Goal: Information Seeking & Learning: Learn about a topic

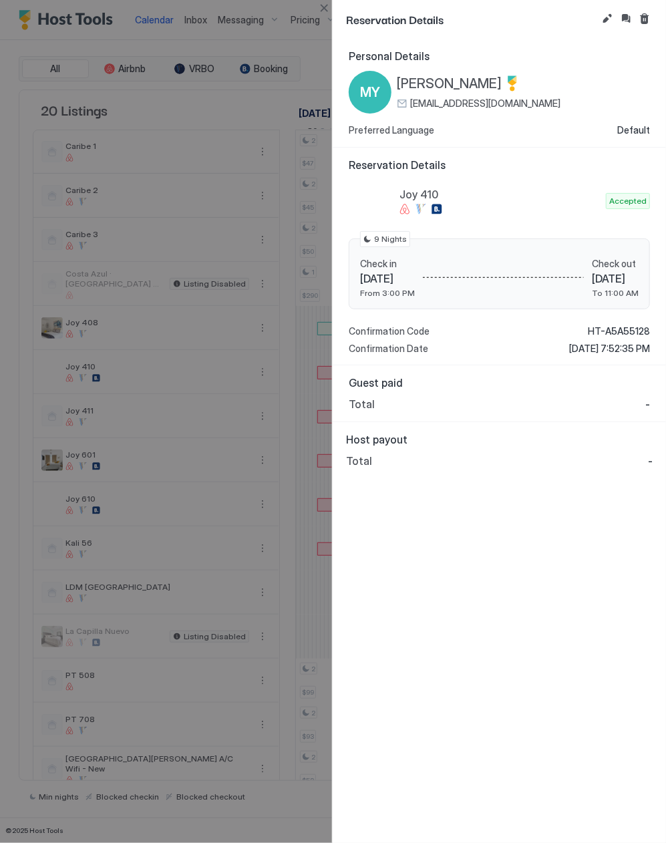
scroll to position [0, 799]
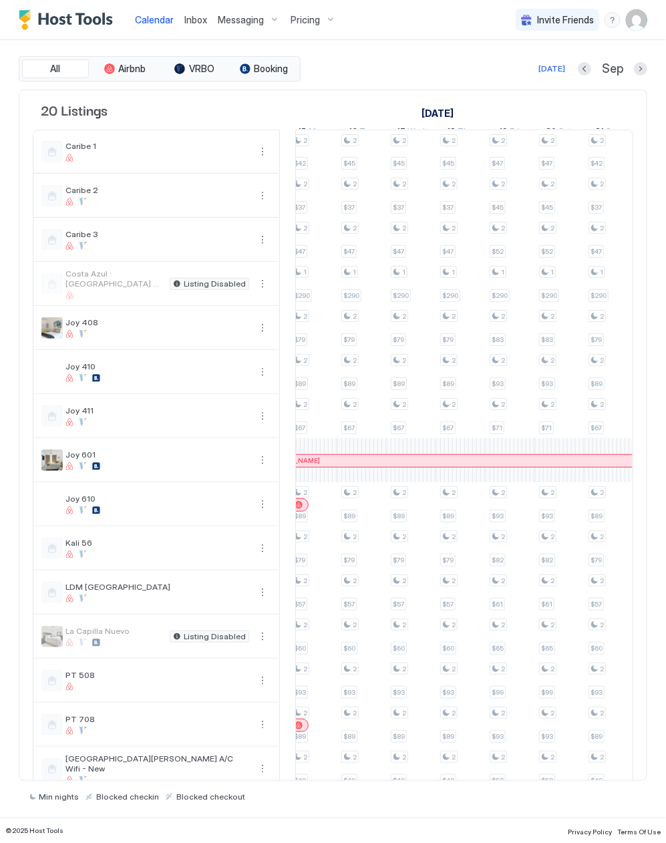
click at [313, 25] on div "Pricing" at bounding box center [313, 20] width 56 height 23
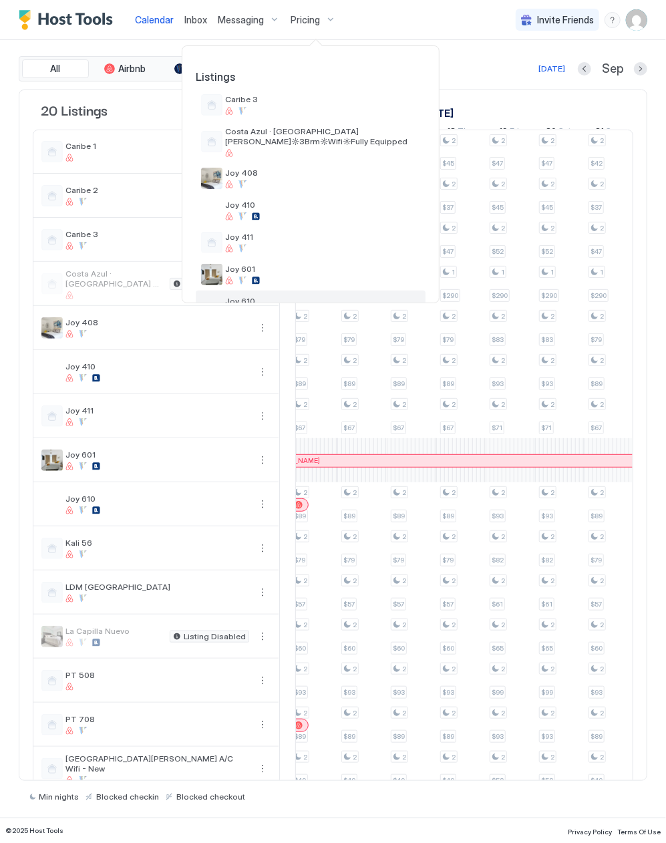
scroll to position [178, 0]
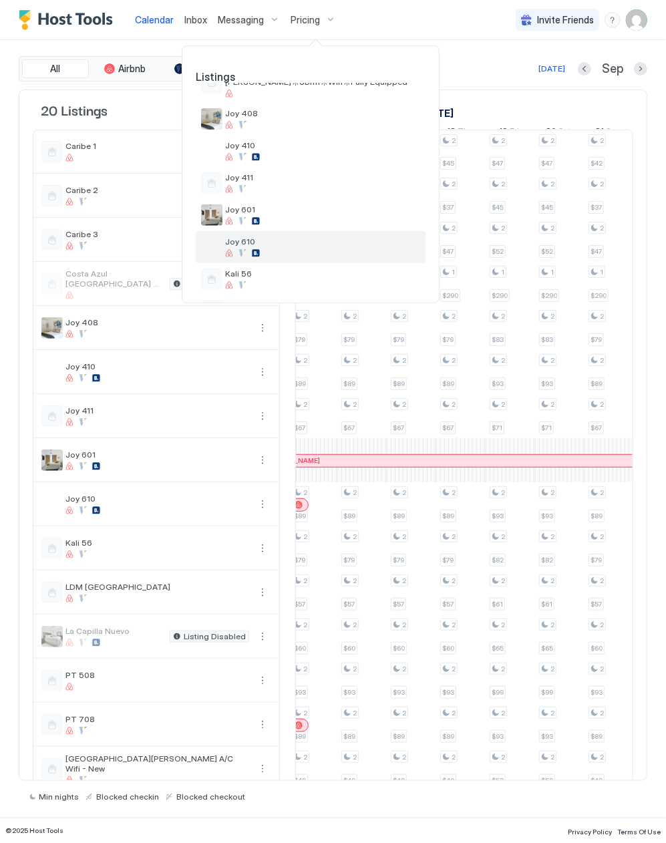
click at [303, 244] on span "Joy 610" at bounding box center [322, 242] width 195 height 10
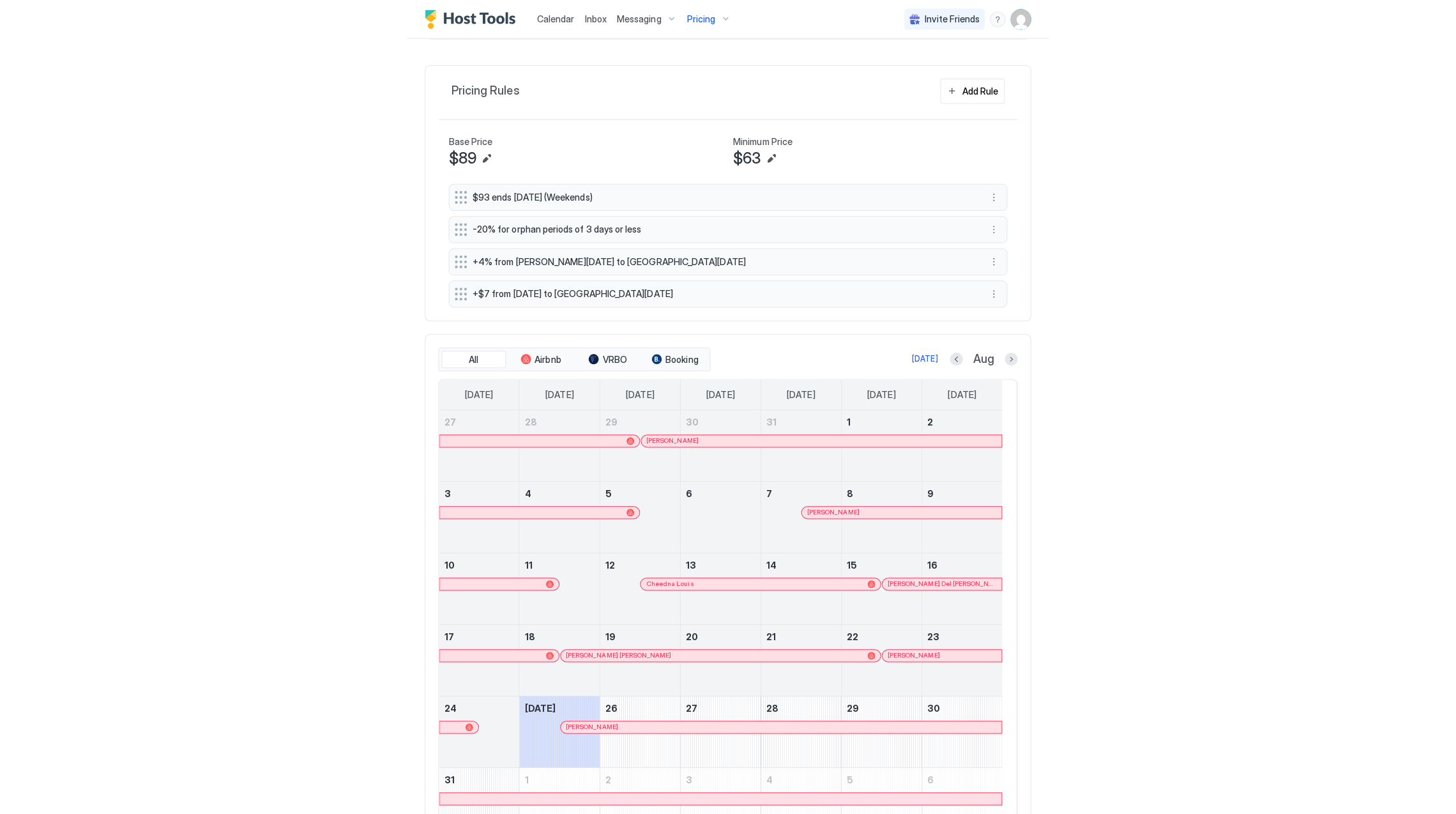
scroll to position [426, 0]
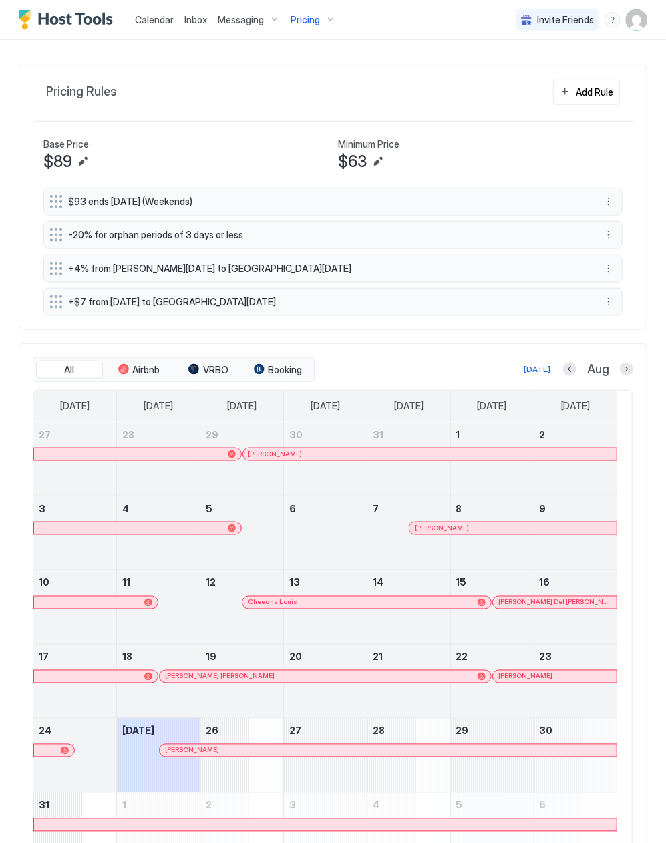
click at [389, 460] on div at bounding box center [388, 454] width 11 height 11
click at [450, 533] on div at bounding box center [449, 528] width 11 height 11
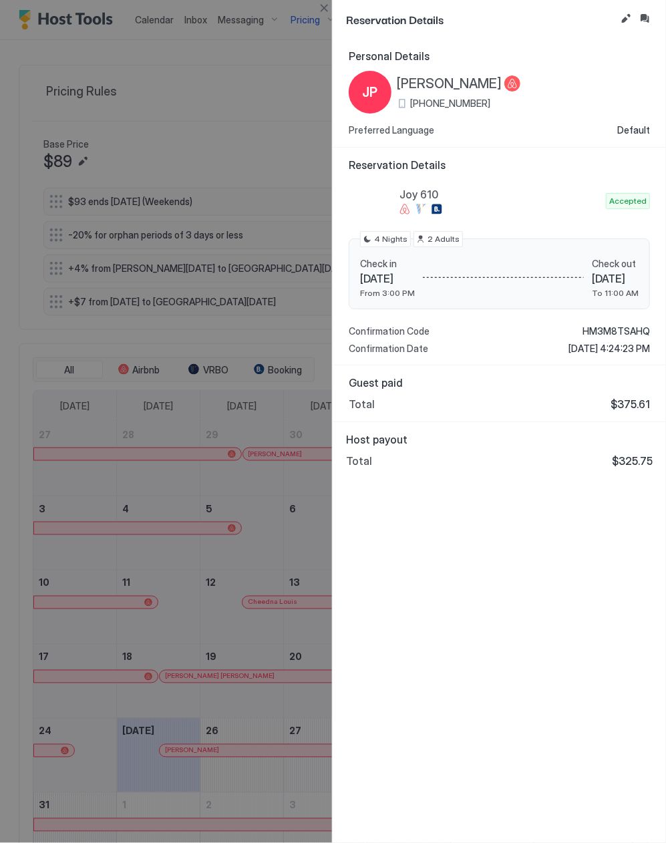
drag, startPoint x: 130, startPoint y: 611, endPoint x: 148, endPoint y: 609, distance: 18.8
click at [132, 611] on div at bounding box center [333, 421] width 666 height 843
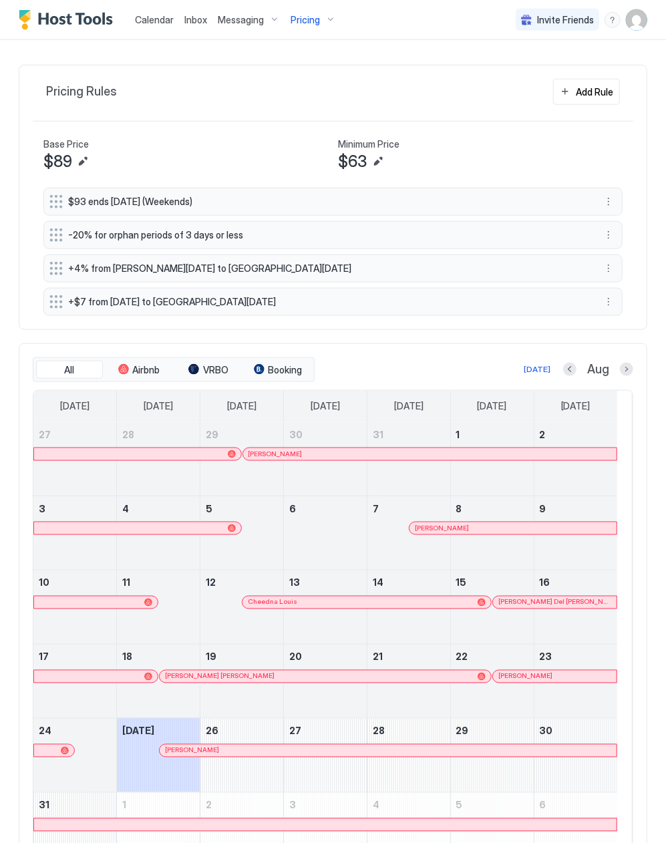
click at [321, 607] on div at bounding box center [320, 602] width 11 height 11
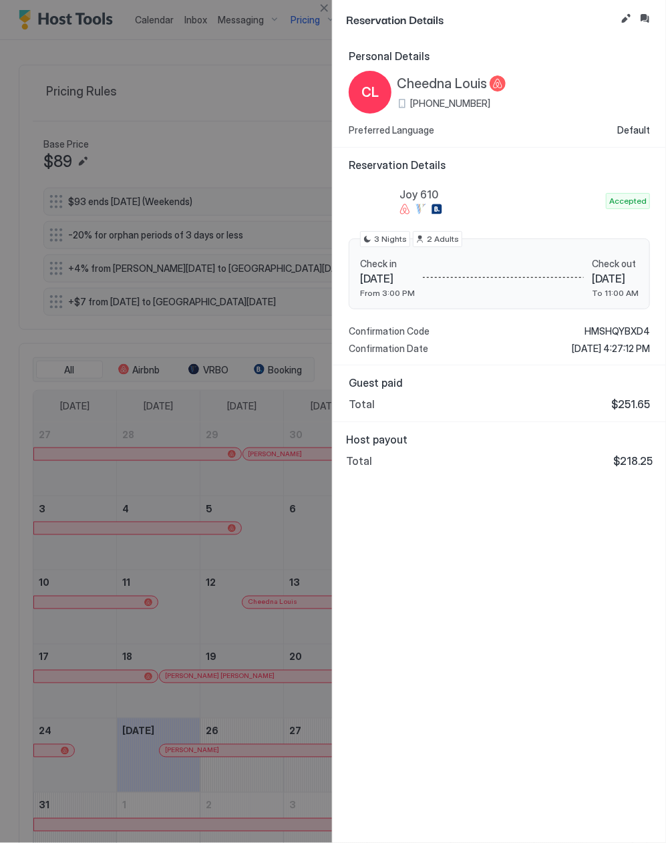
click at [473, 538] on div "Personal Details CL Cheedna Louis [PHONE_NUMBER] Preferred Language Default Res…" at bounding box center [499, 441] width 333 height 804
click at [289, 569] on div at bounding box center [333, 421] width 666 height 843
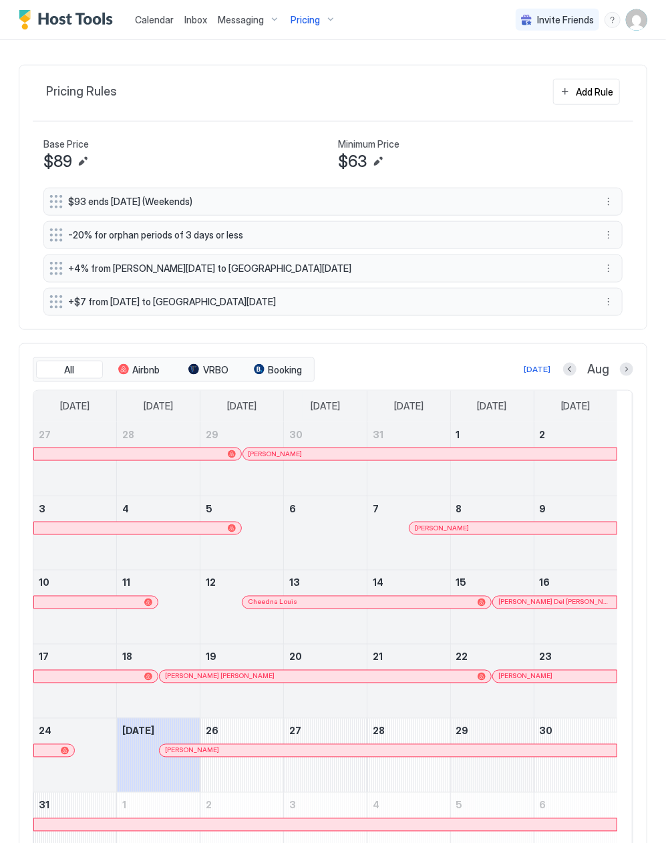
click at [527, 605] on div at bounding box center [526, 602] width 11 height 11
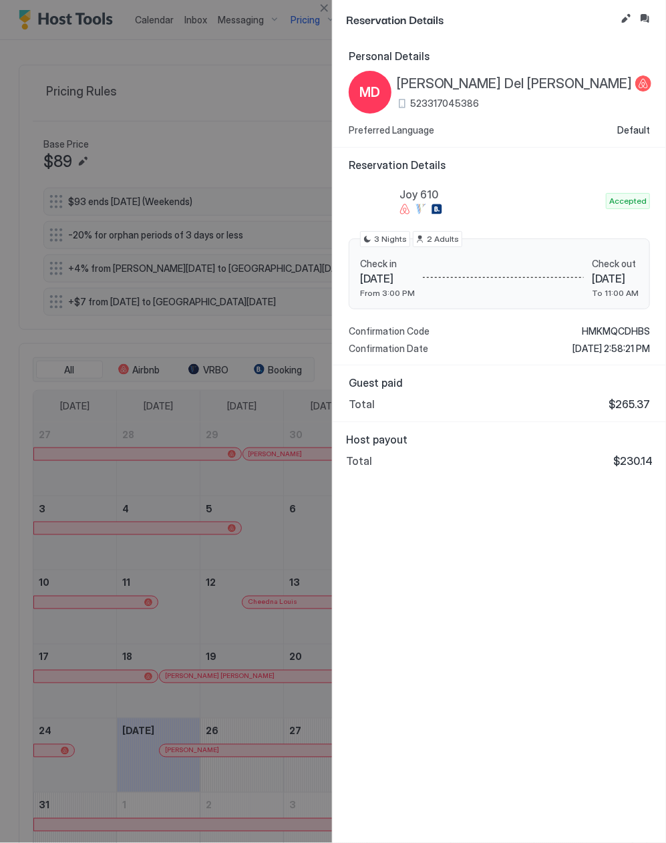
click at [298, 471] on div at bounding box center [333, 421] width 666 height 843
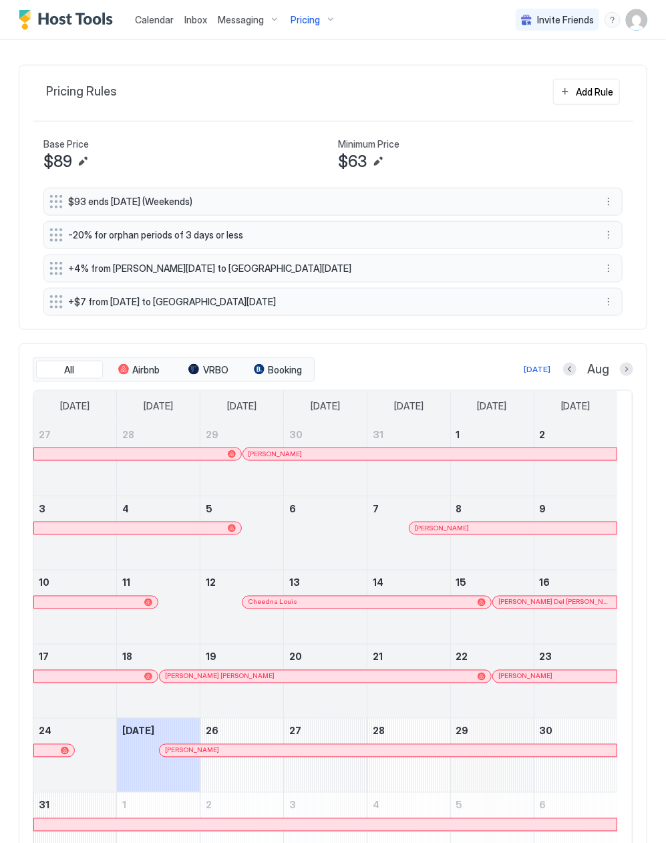
click at [363, 679] on div at bounding box center [362, 677] width 11 height 11
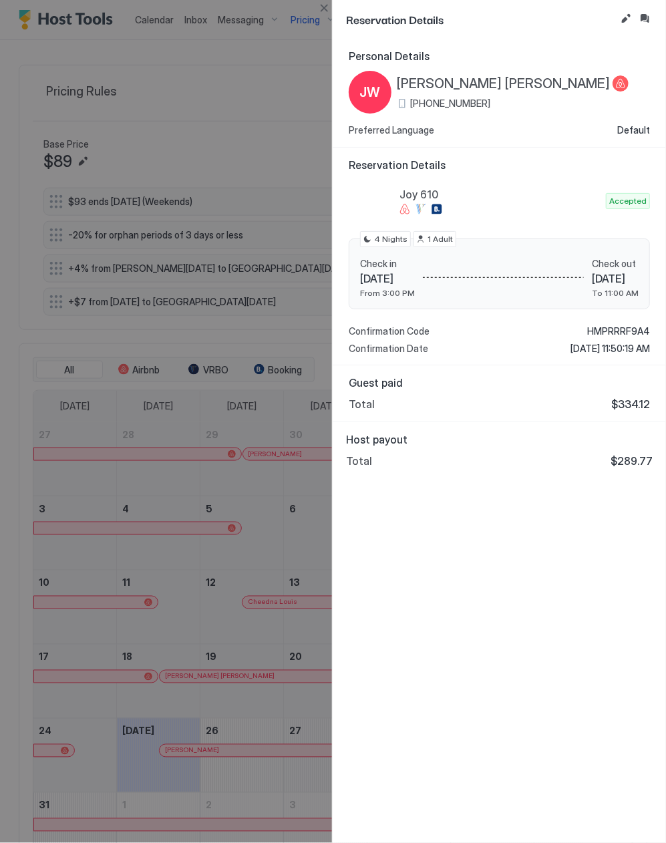
drag, startPoint x: 508, startPoint y: 486, endPoint x: 494, endPoint y: 495, distance: 15.9
click at [506, 487] on div "Personal Details [PERSON_NAME] [PERSON_NAME] [PHONE_NUMBER] Preferred Language …" at bounding box center [499, 441] width 333 height 804
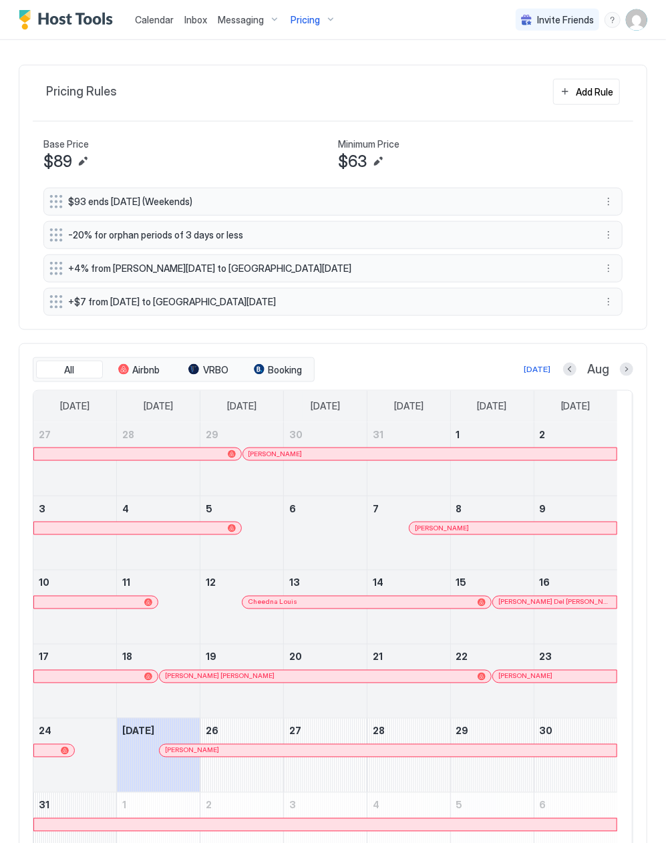
click at [547, 682] on div at bounding box center [546, 677] width 11 height 11
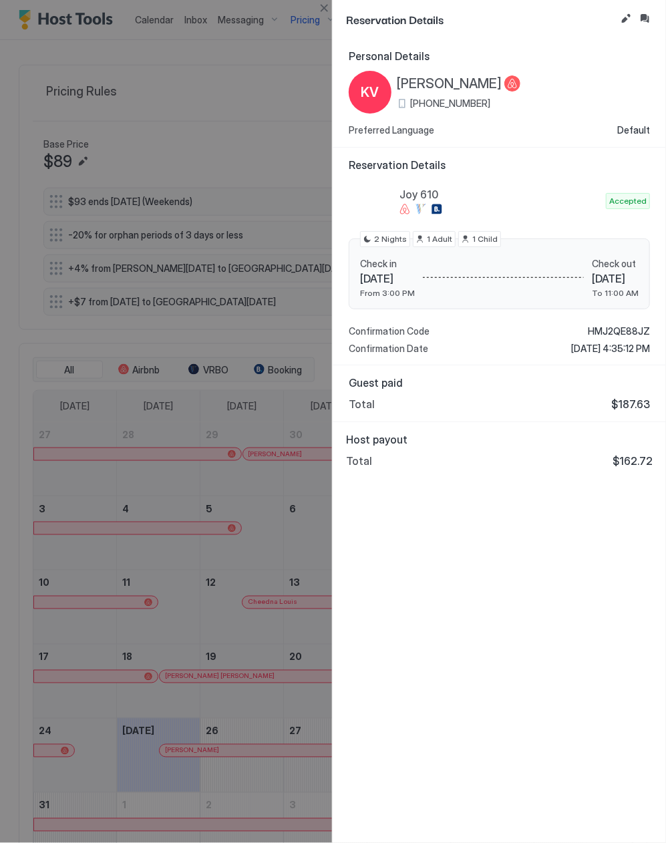
click at [326, 554] on div at bounding box center [333, 421] width 666 height 843
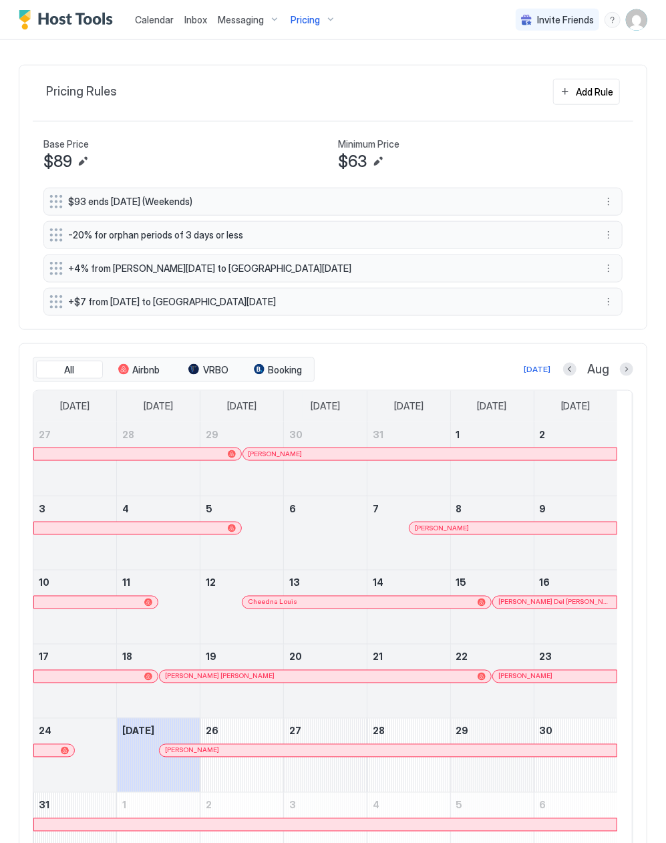
click at [206, 757] on div "[PERSON_NAME]" at bounding box center [388, 751] width 457 height 12
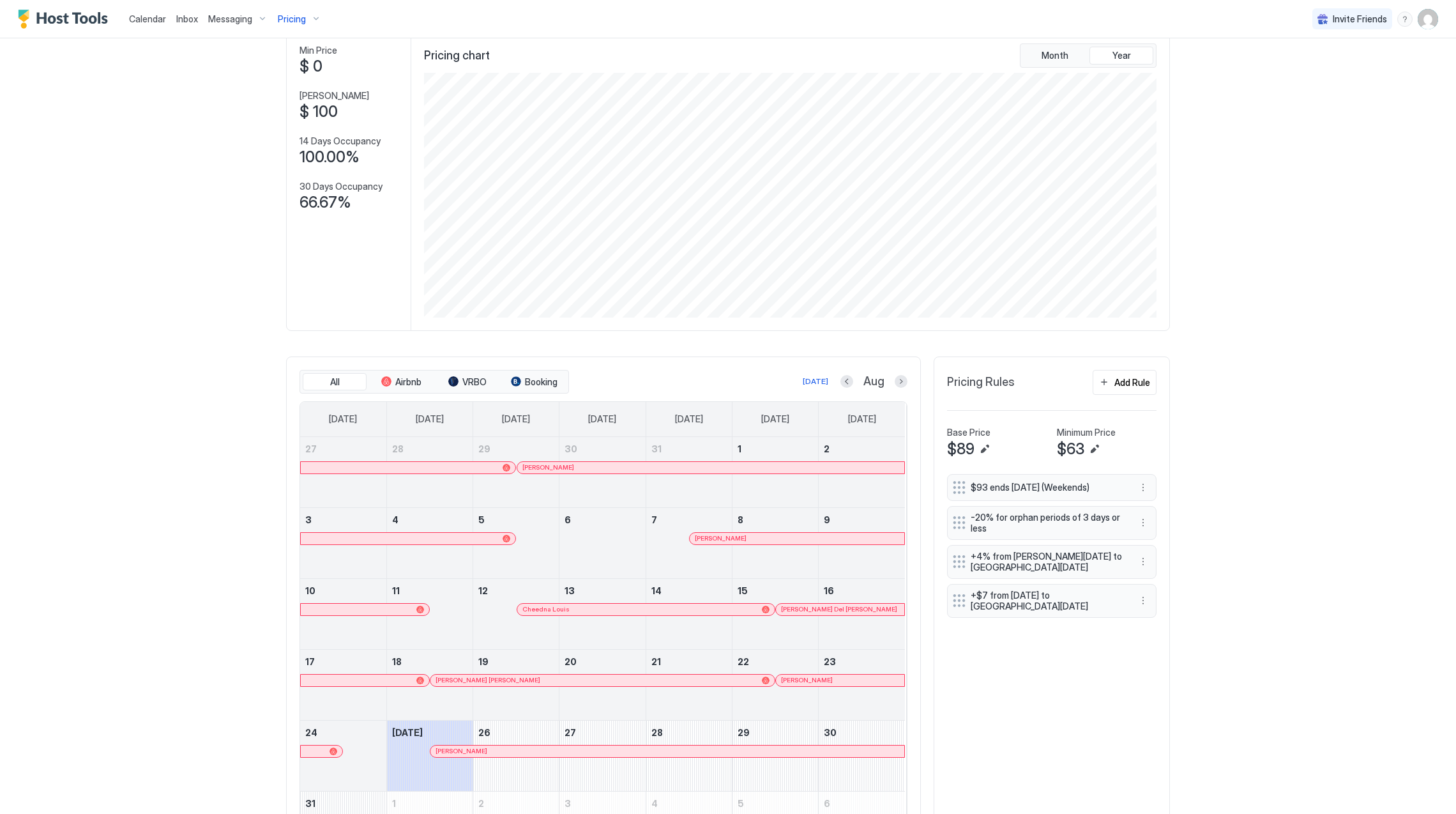
scroll to position [174, 0]
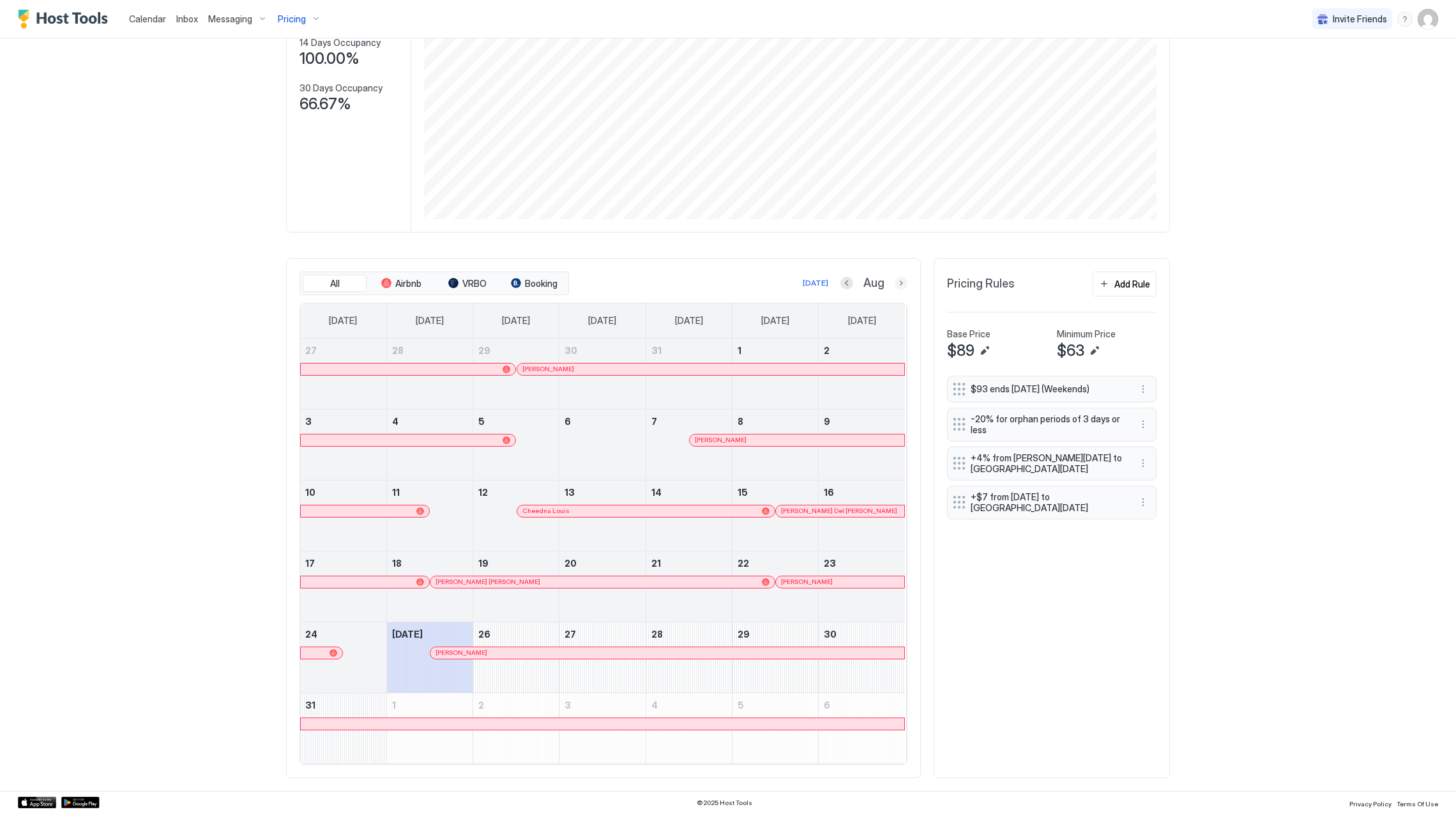
click at [636, 277] on button "Next month" at bounding box center [901, 282] width 12 height 12
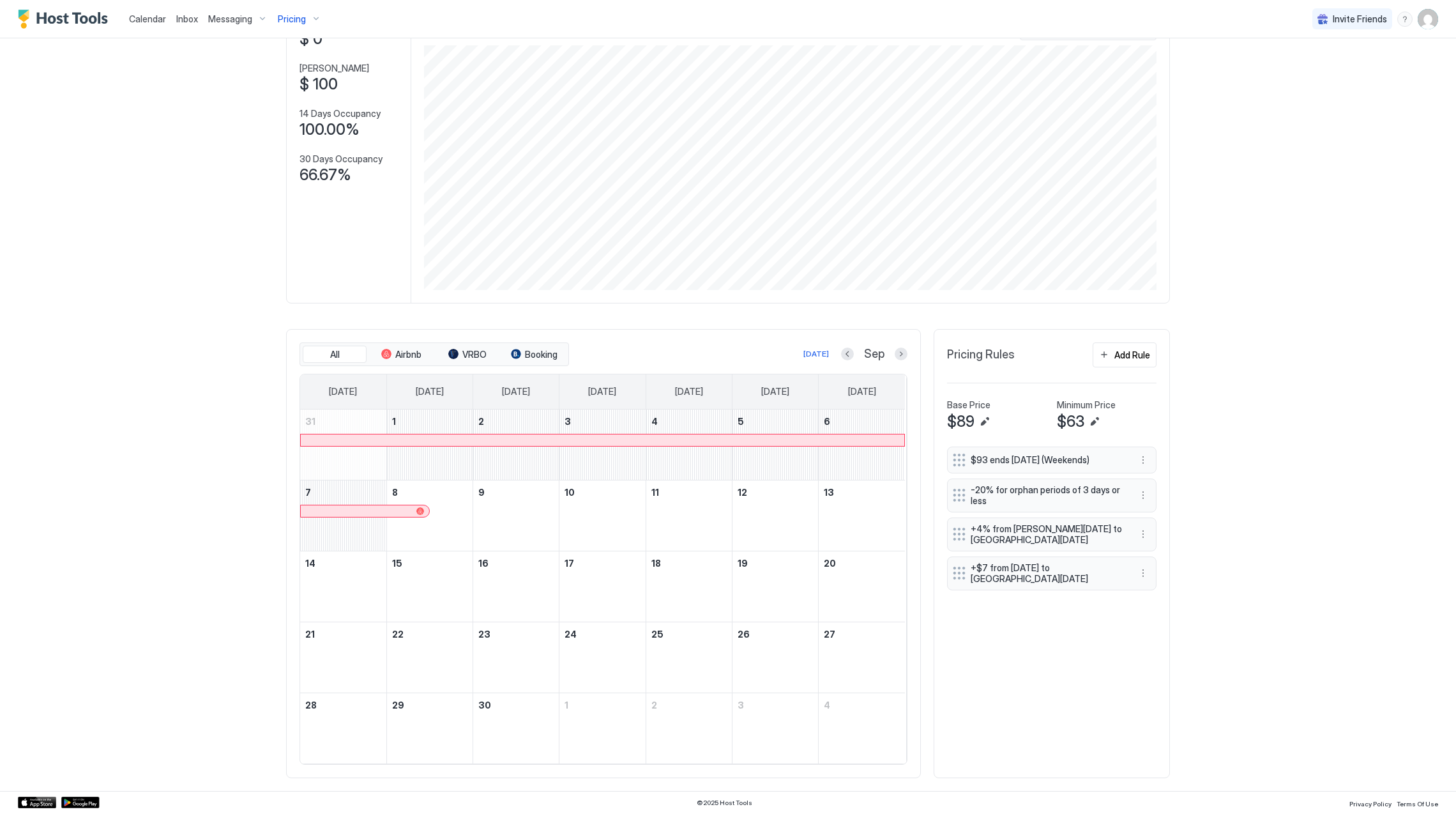
scroll to position [102, 0]
